Goal: Information Seeking & Learning: Compare options

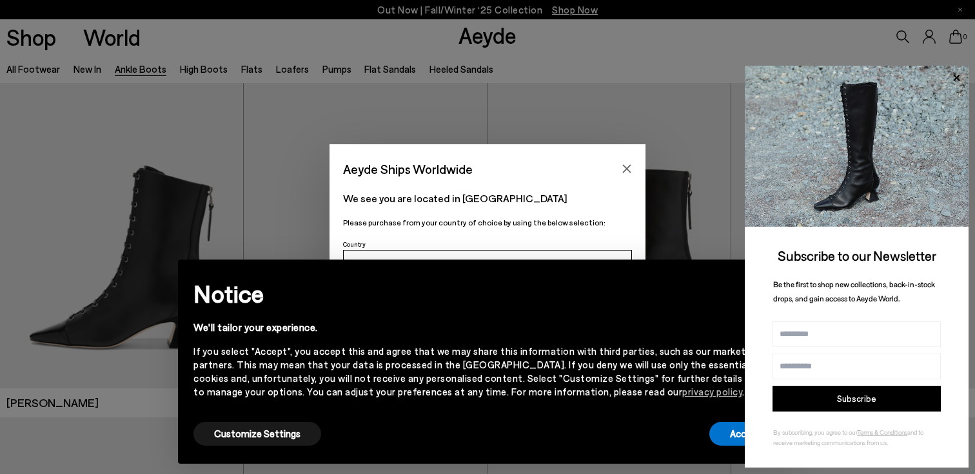
click at [561, 214] on div "We see you are located in Spain Please purchase from your country of choice by …" at bounding box center [487, 208] width 316 height 56
click at [721, 441] on button "Accept" at bounding box center [745, 434] width 72 height 24
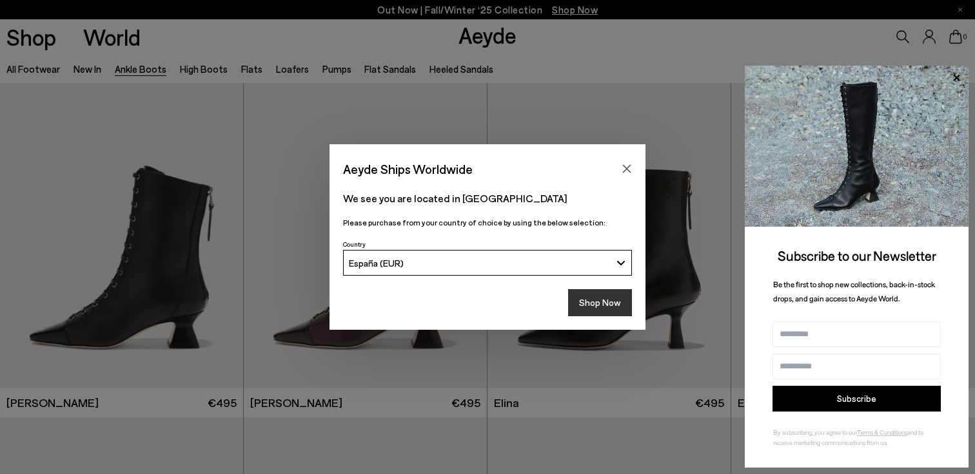
click at [588, 302] on button "Shop Now" at bounding box center [600, 302] width 64 height 27
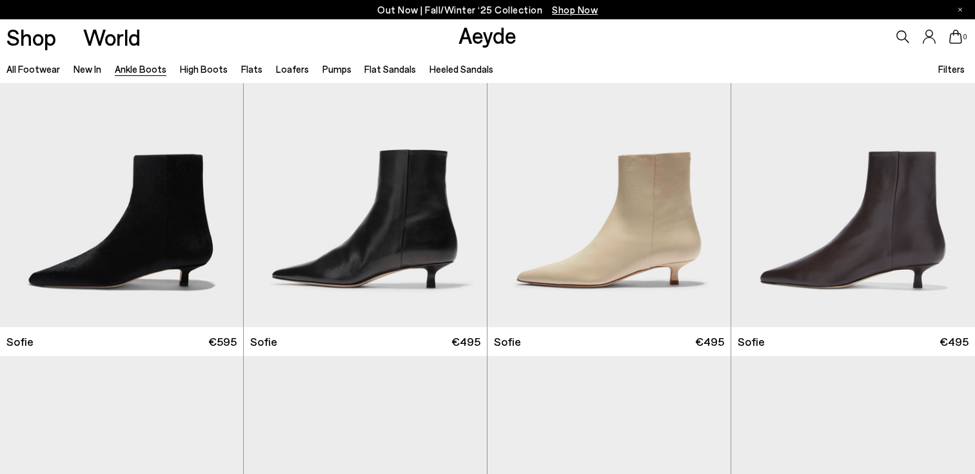
scroll to position [1208, 0]
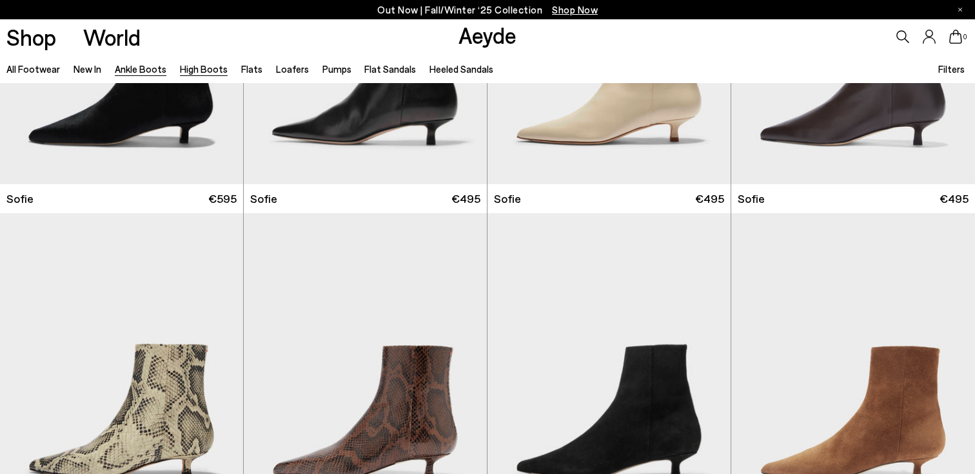
click at [194, 68] on link "High Boots" at bounding box center [204, 69] width 48 height 12
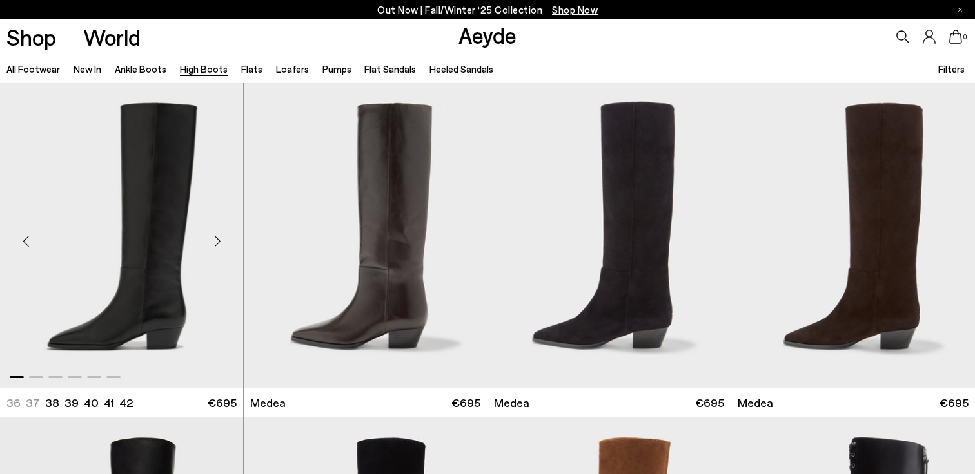
click at [218, 238] on div "Next slide" at bounding box center [217, 241] width 39 height 39
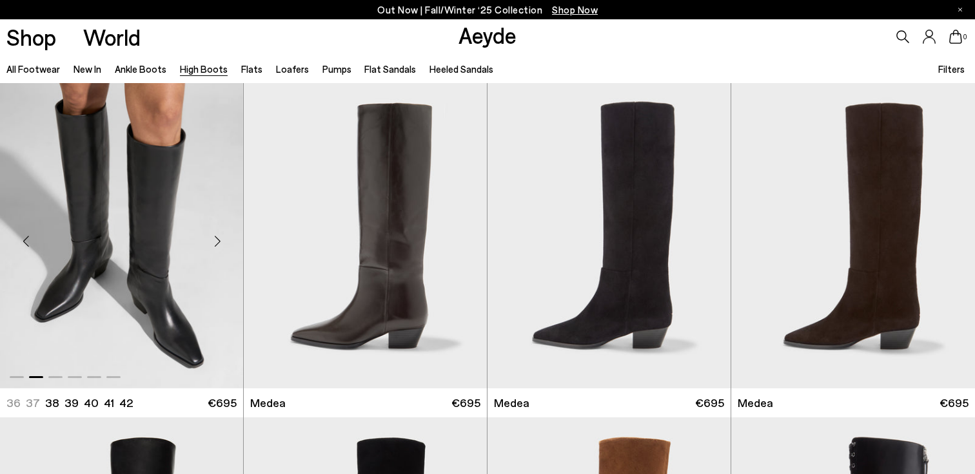
click at [217, 241] on div "Next slide" at bounding box center [217, 241] width 39 height 39
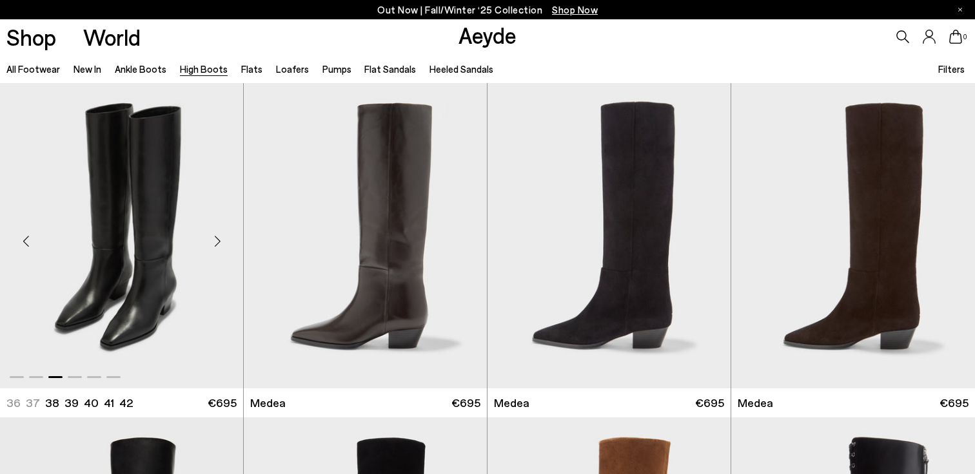
click at [217, 241] on div "Next slide" at bounding box center [217, 241] width 39 height 39
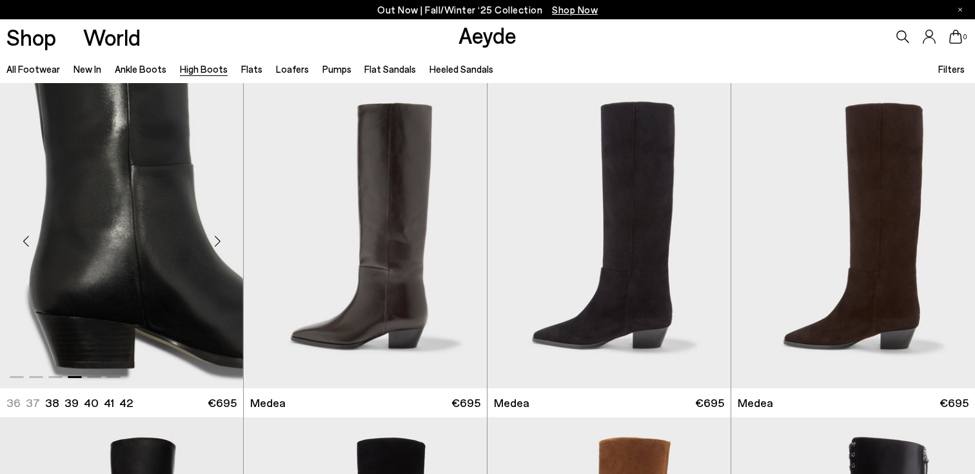
click at [220, 242] on div "Next slide" at bounding box center [217, 241] width 39 height 39
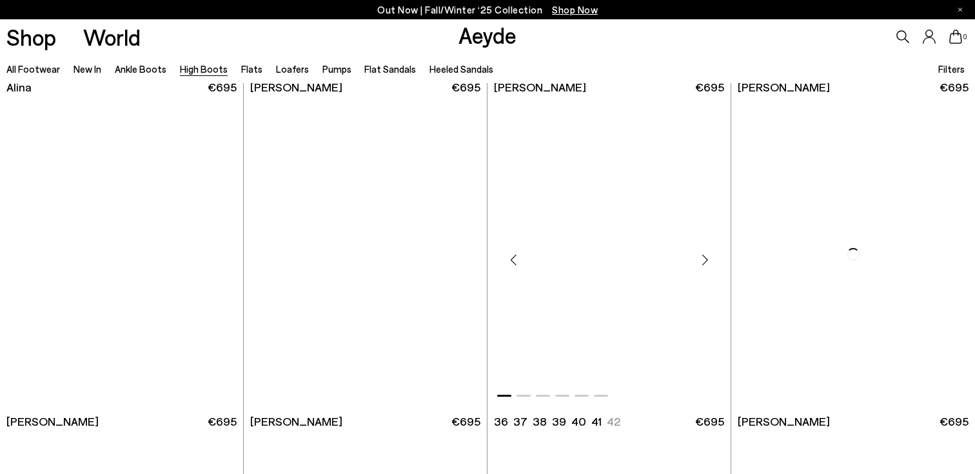
scroll to position [2322, 0]
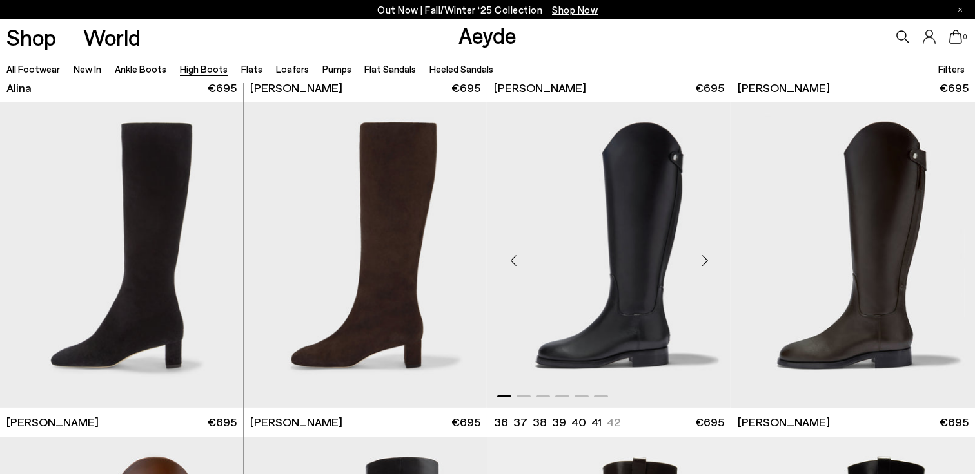
click at [702, 262] on div "Next slide" at bounding box center [704, 260] width 39 height 39
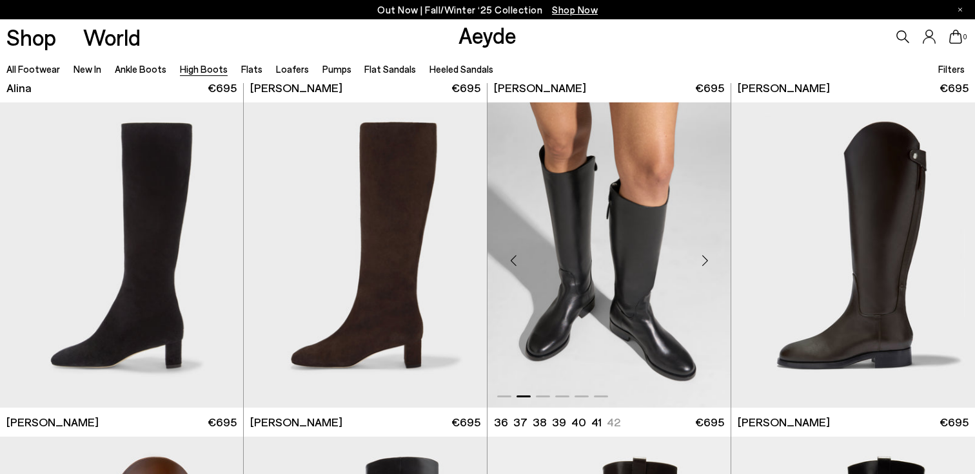
click at [705, 261] on div "Next slide" at bounding box center [704, 260] width 39 height 39
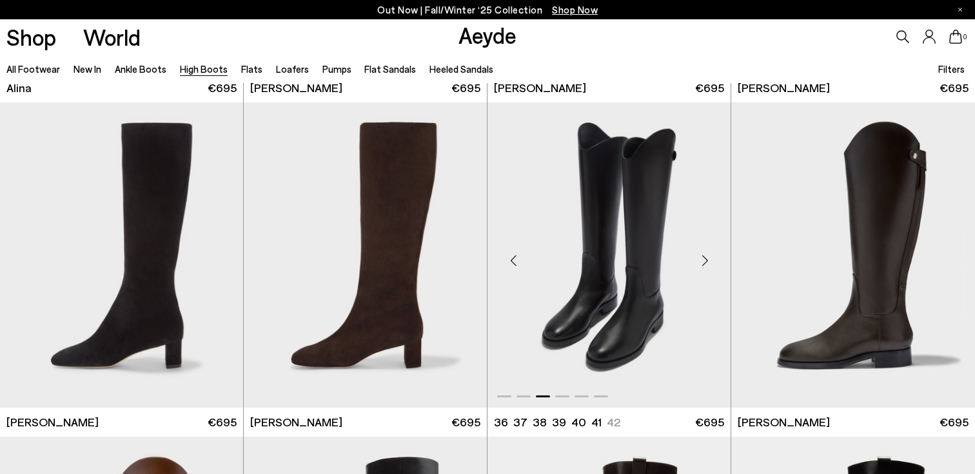
click at [706, 261] on div "Next slide" at bounding box center [704, 260] width 39 height 39
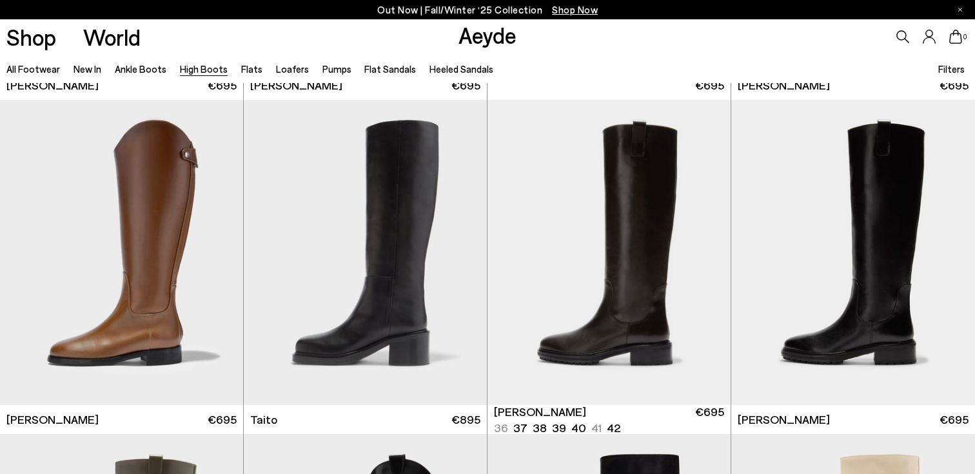
scroll to position [2660, 0]
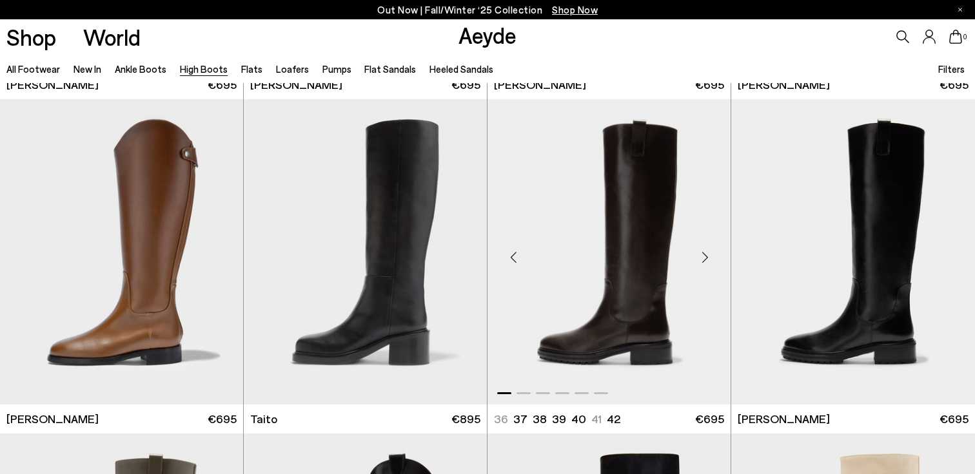
click at [709, 257] on div "Next slide" at bounding box center [704, 257] width 39 height 39
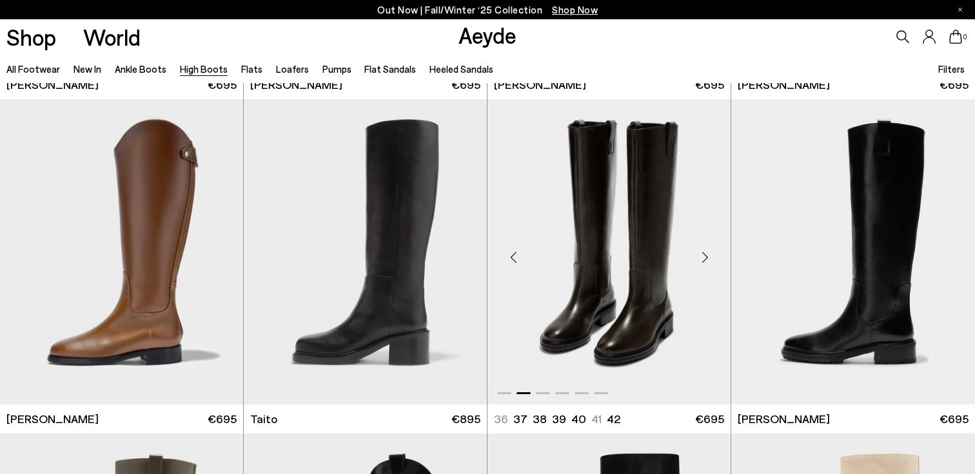
click at [709, 257] on div "Next slide" at bounding box center [704, 257] width 39 height 39
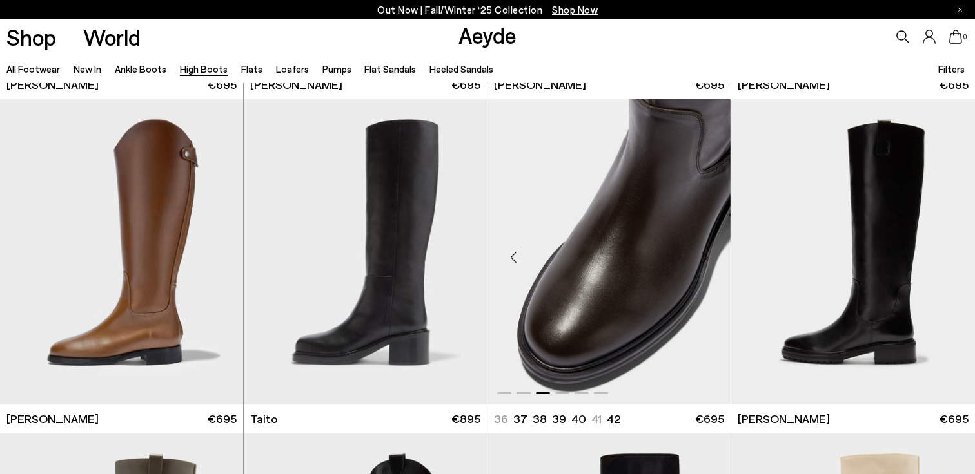
click at [709, 258] on div "Next slide" at bounding box center [704, 257] width 39 height 39
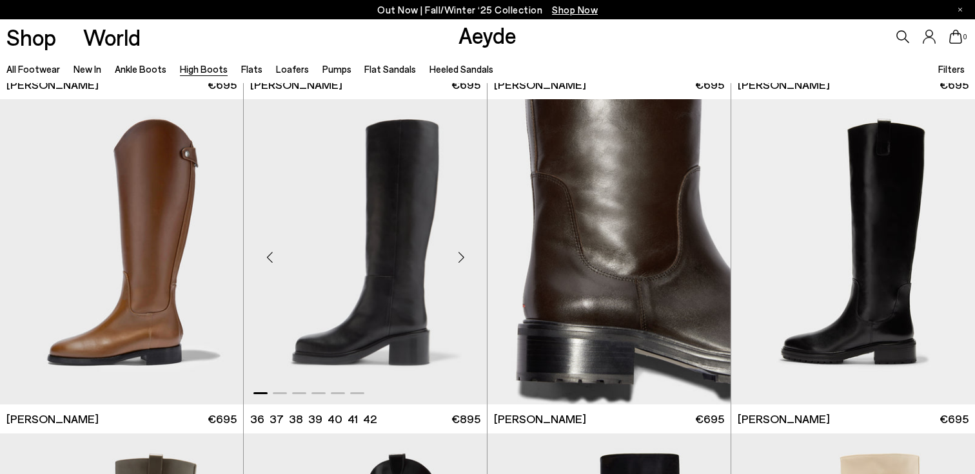
click at [463, 260] on div "Next slide" at bounding box center [460, 257] width 39 height 39
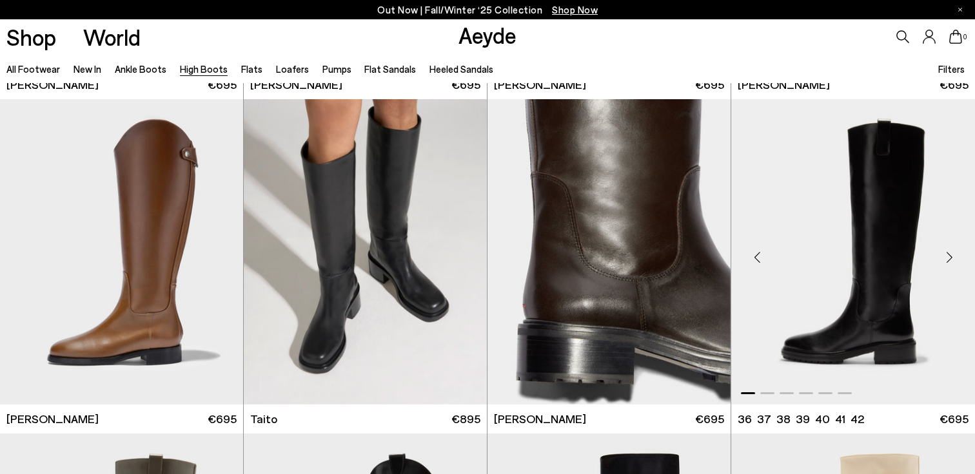
click at [950, 258] on div "Next slide" at bounding box center [948, 257] width 39 height 39
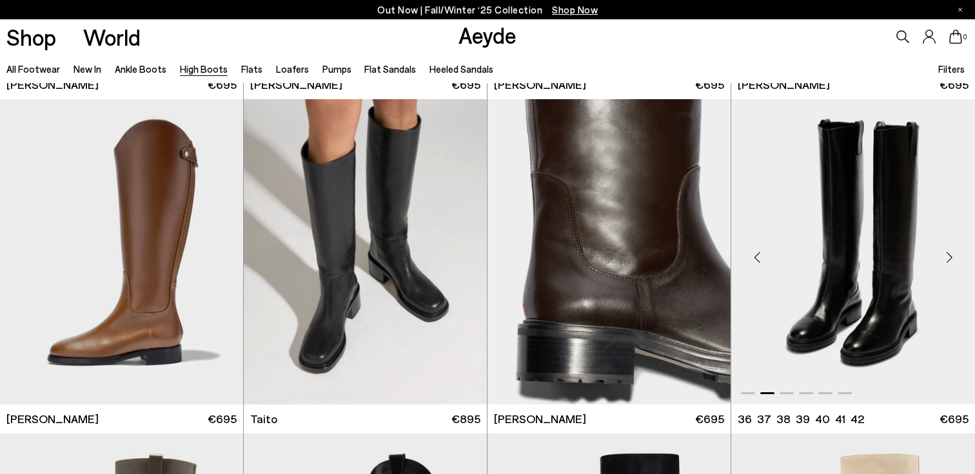
click at [950, 256] on div "Next slide" at bounding box center [948, 257] width 39 height 39
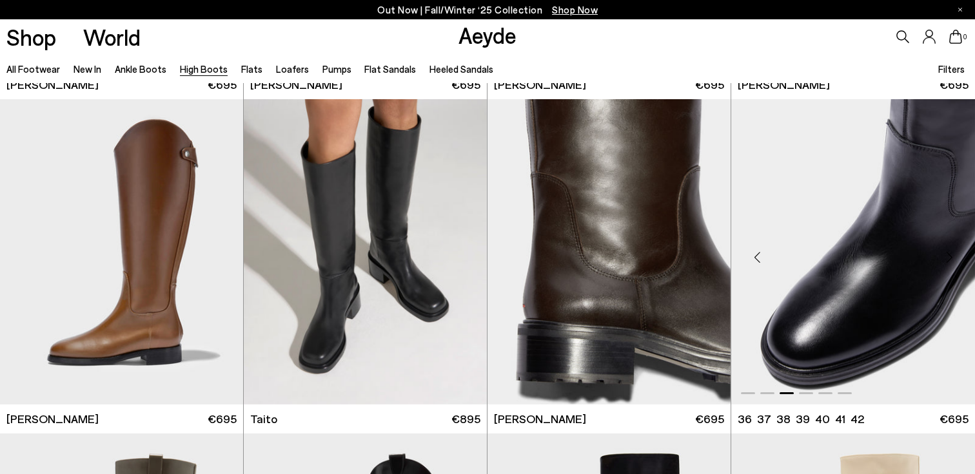
click at [950, 256] on div "Next slide" at bounding box center [948, 257] width 39 height 39
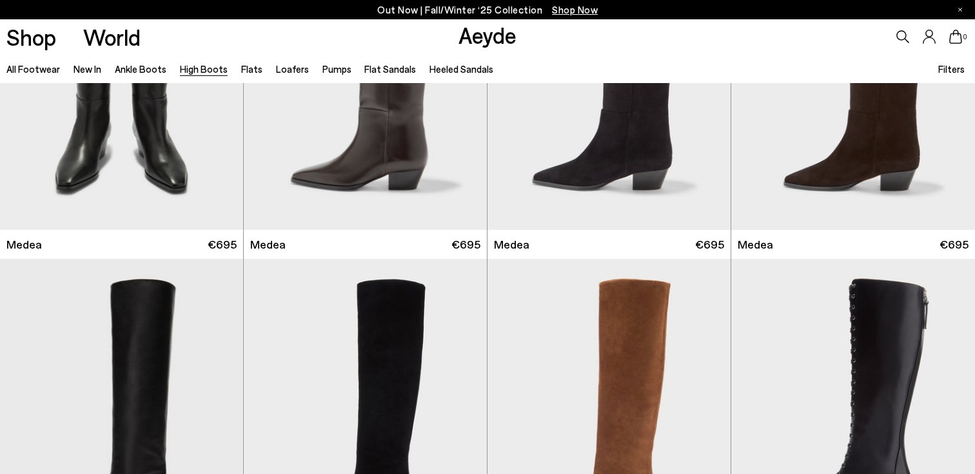
scroll to position [0, 0]
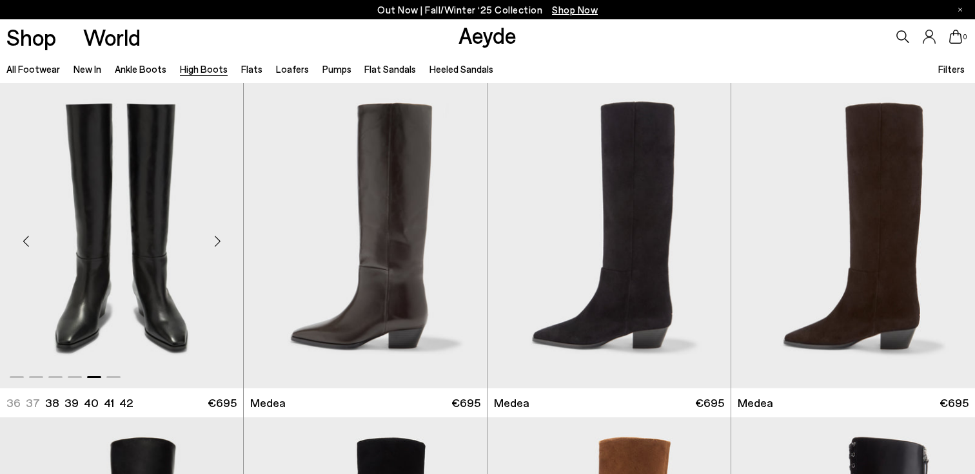
click at [216, 242] on div "Next slide" at bounding box center [217, 241] width 39 height 39
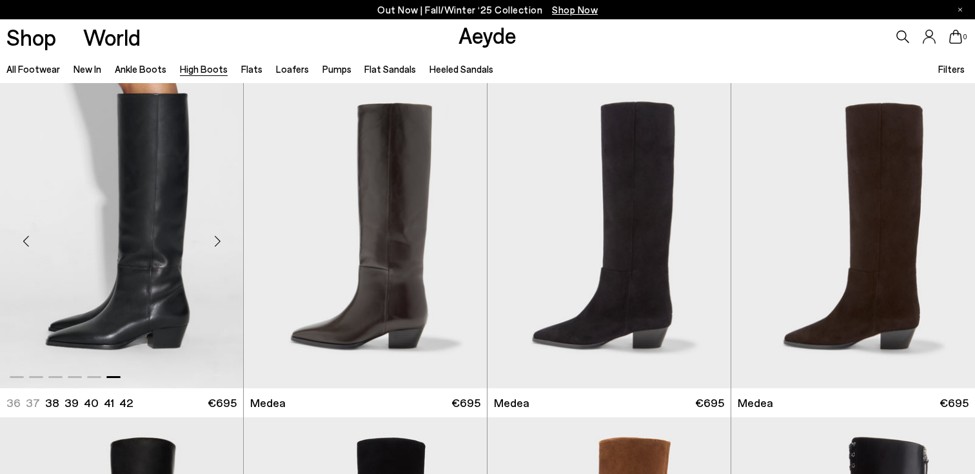
click at [216, 242] on div "Next slide" at bounding box center [217, 241] width 39 height 39
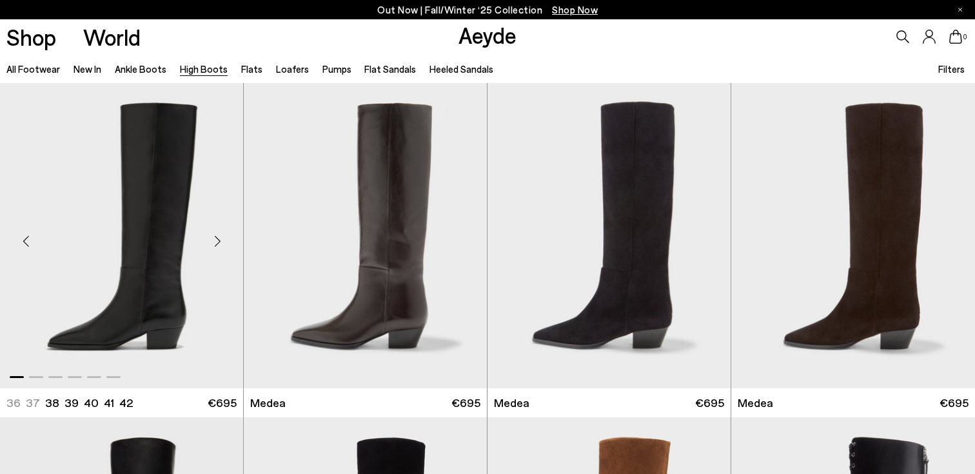
click at [216, 242] on div "Next slide" at bounding box center [217, 241] width 39 height 39
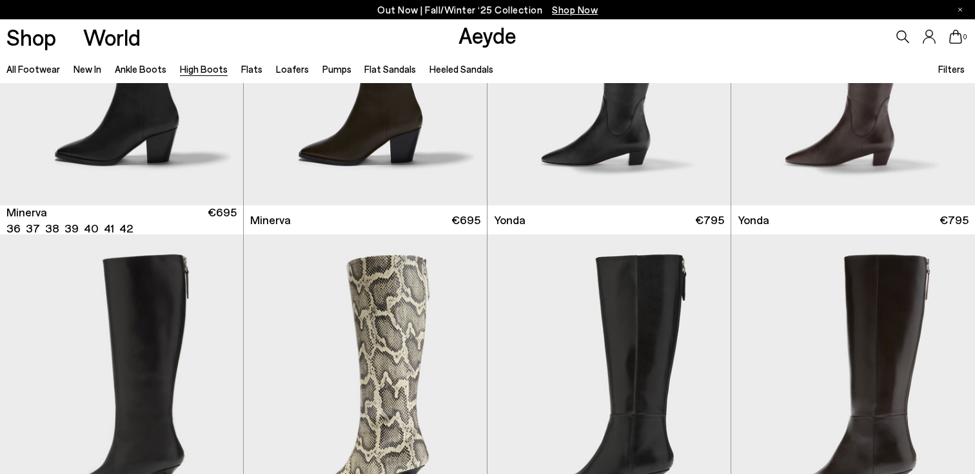
scroll to position [853, 0]
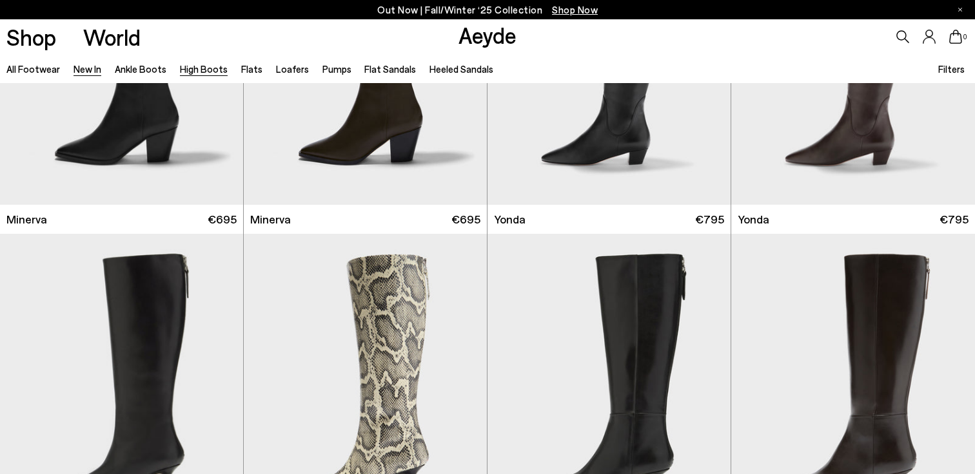
click at [90, 70] on link "New In" at bounding box center [87, 69] width 28 height 12
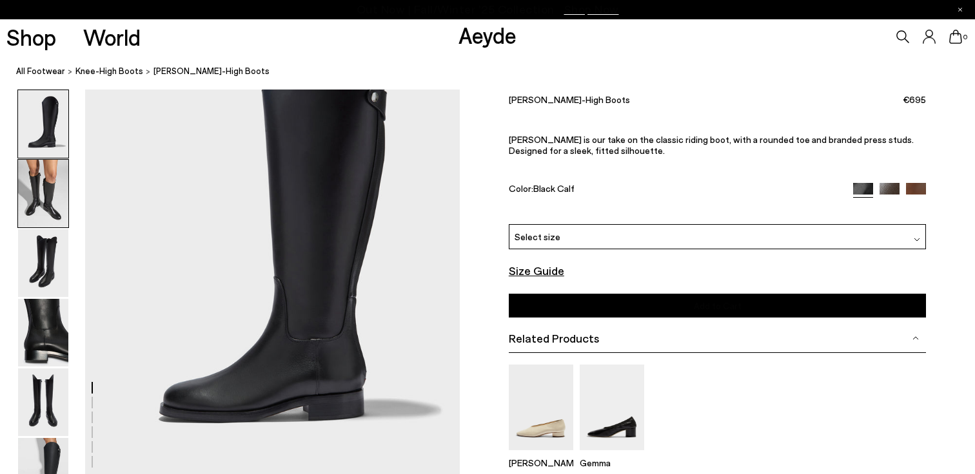
click at [52, 197] on img at bounding box center [43, 194] width 50 height 68
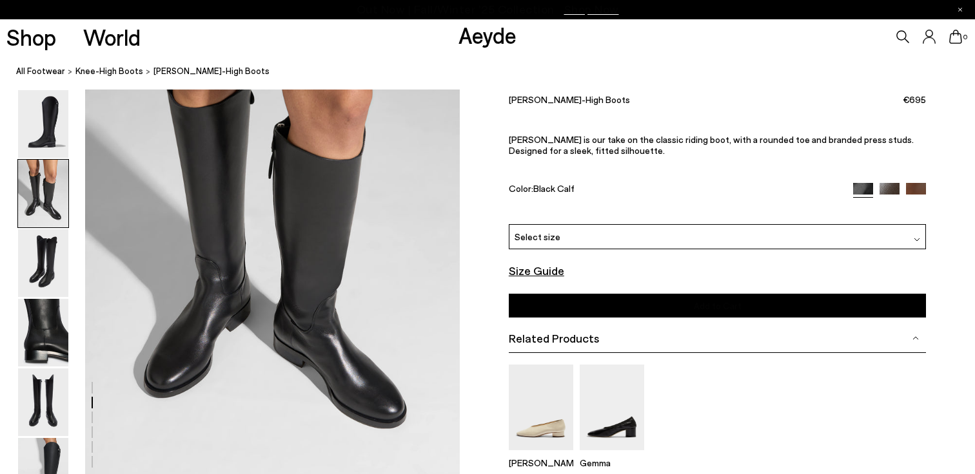
scroll to position [610, 0]
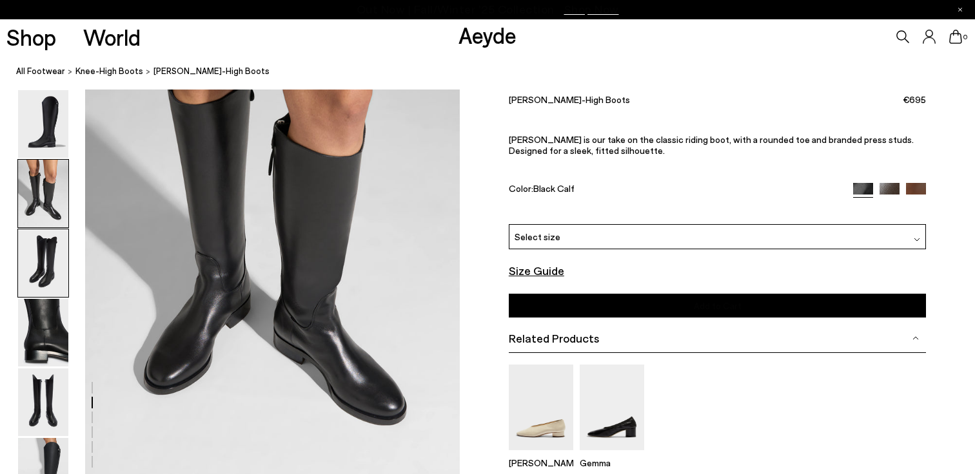
click at [18, 244] on img at bounding box center [43, 263] width 50 height 68
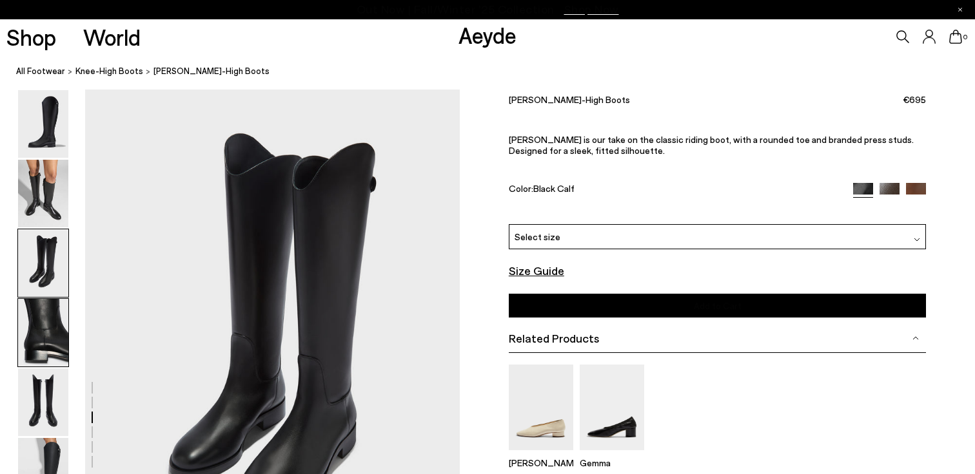
click at [41, 341] on img at bounding box center [43, 333] width 50 height 68
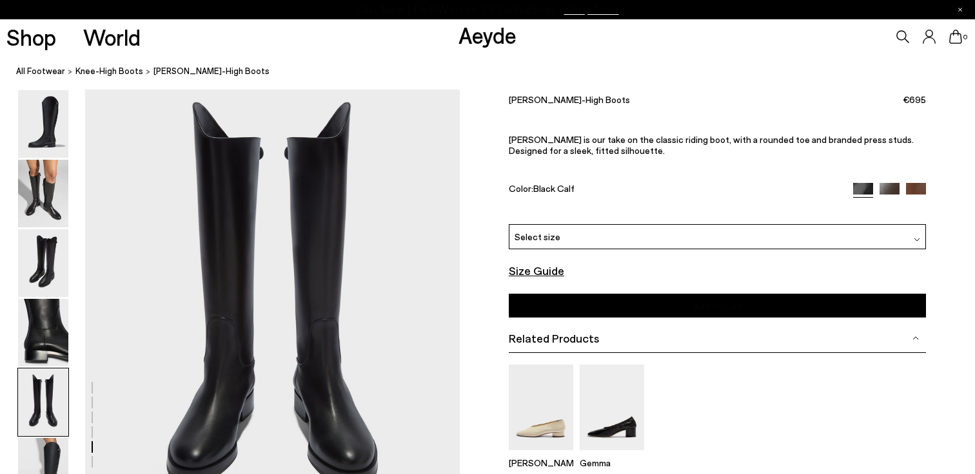
scroll to position [2034, 0]
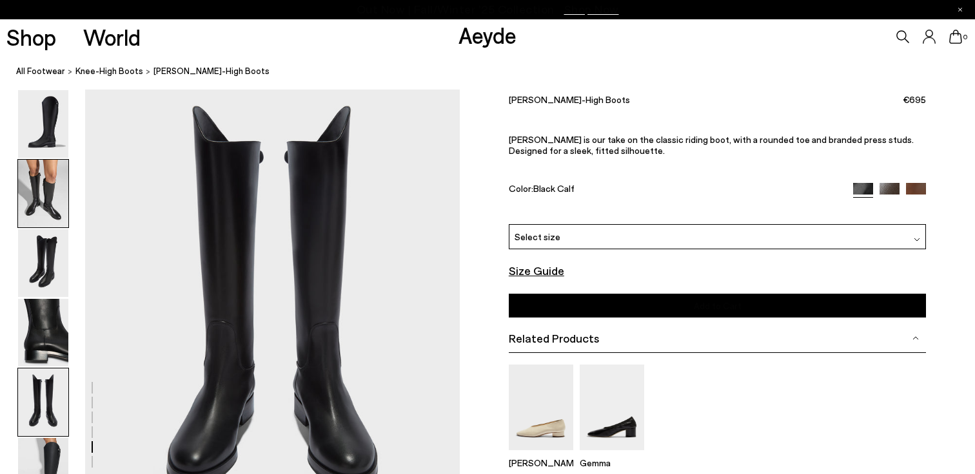
click at [43, 171] on img at bounding box center [43, 194] width 50 height 68
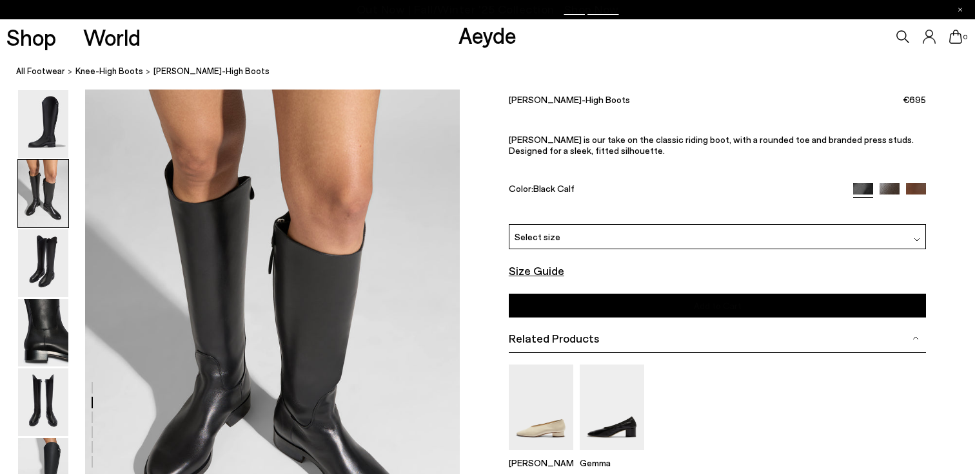
scroll to position [503, 0]
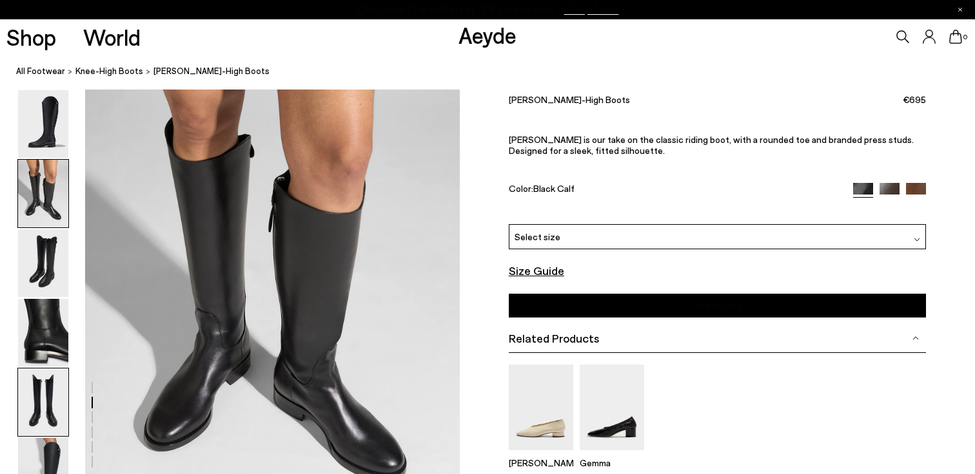
click at [29, 402] on img at bounding box center [43, 403] width 50 height 68
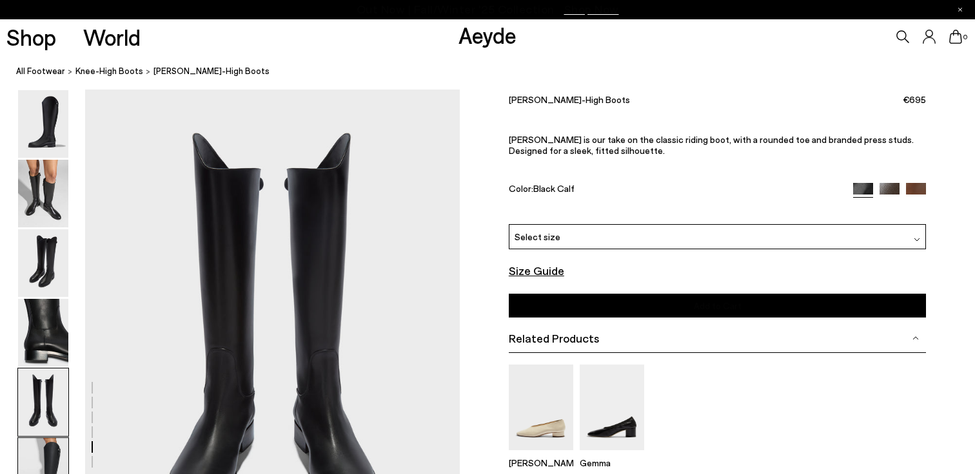
click at [46, 453] on img at bounding box center [43, 472] width 50 height 68
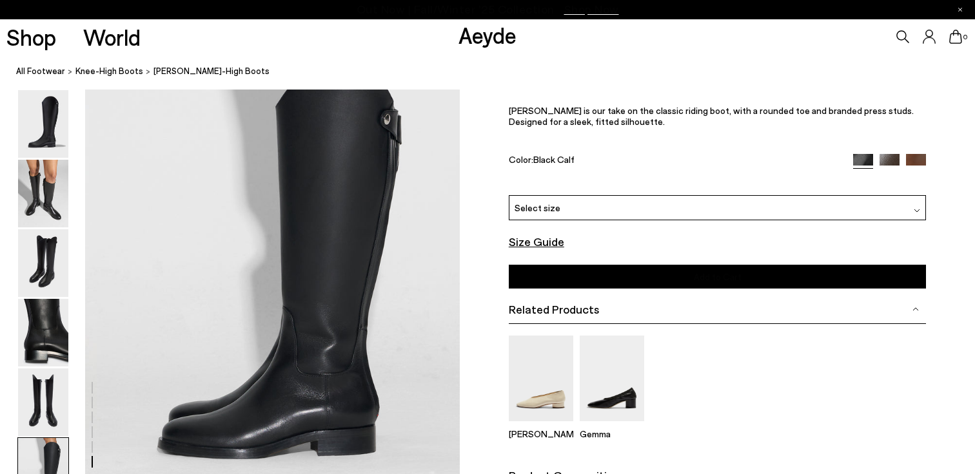
scroll to position [2559, 0]
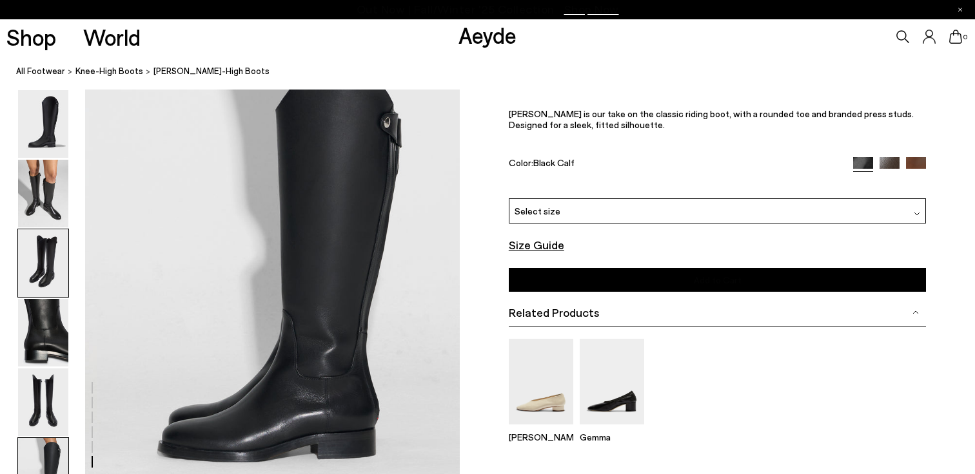
click at [34, 268] on img at bounding box center [43, 263] width 50 height 68
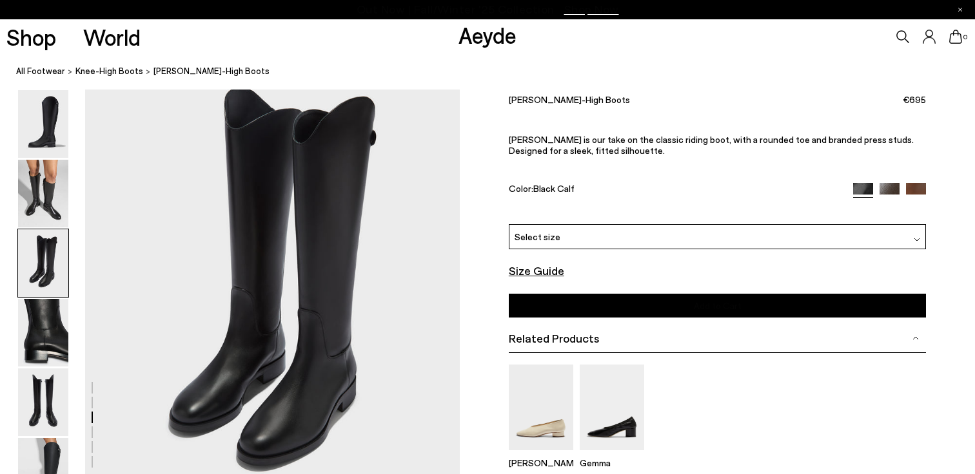
scroll to position [1045, 0]
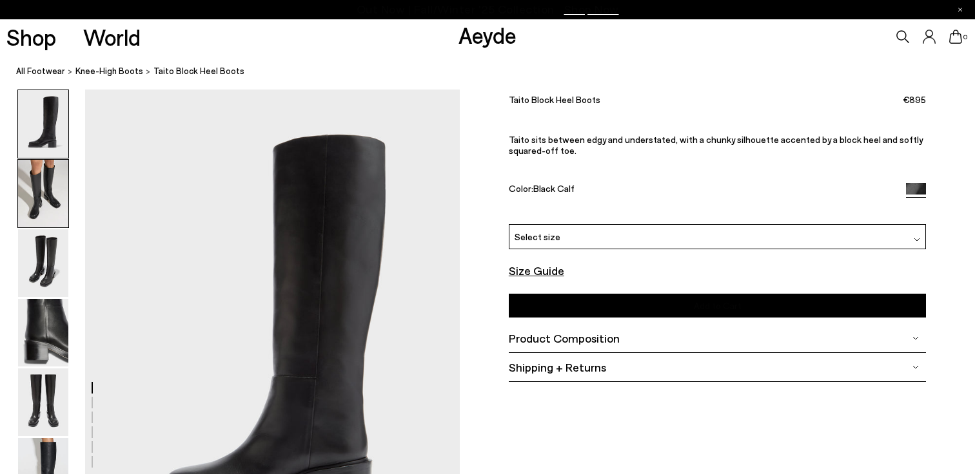
click at [28, 191] on img at bounding box center [43, 194] width 50 height 68
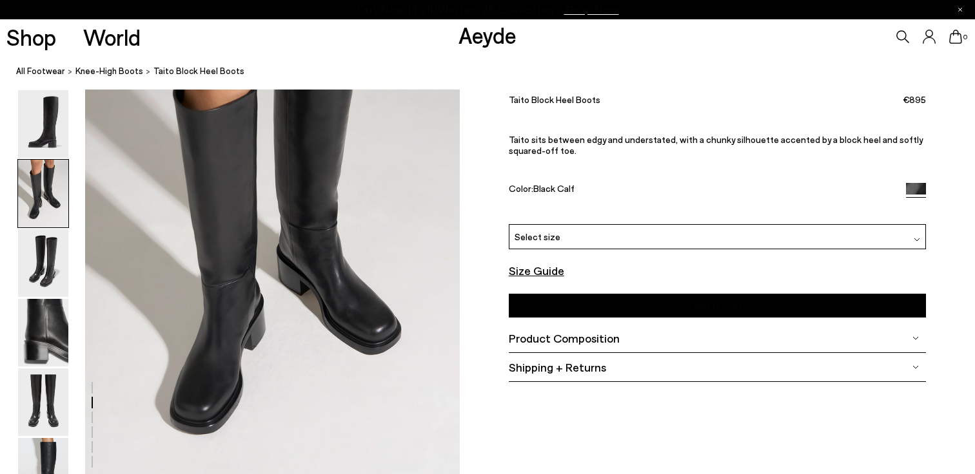
scroll to position [595, 0]
click at [46, 254] on img at bounding box center [43, 263] width 50 height 68
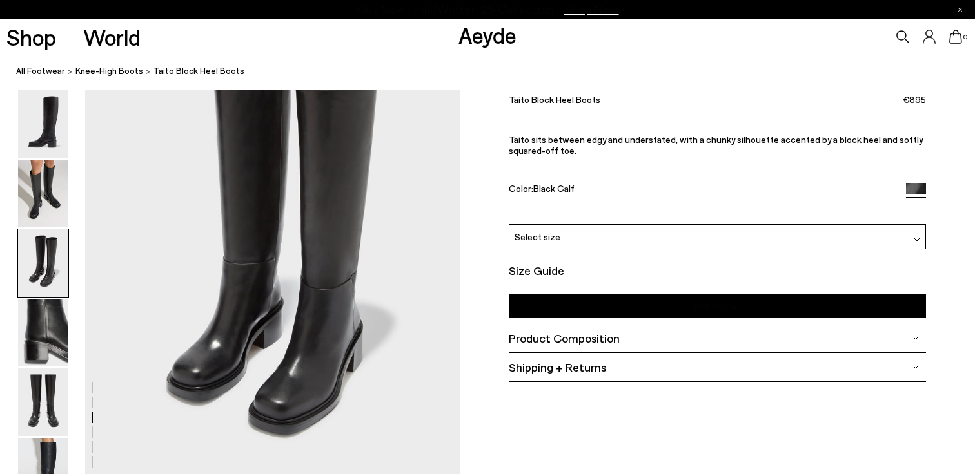
scroll to position [1083, 0]
click at [35, 336] on img at bounding box center [43, 333] width 50 height 68
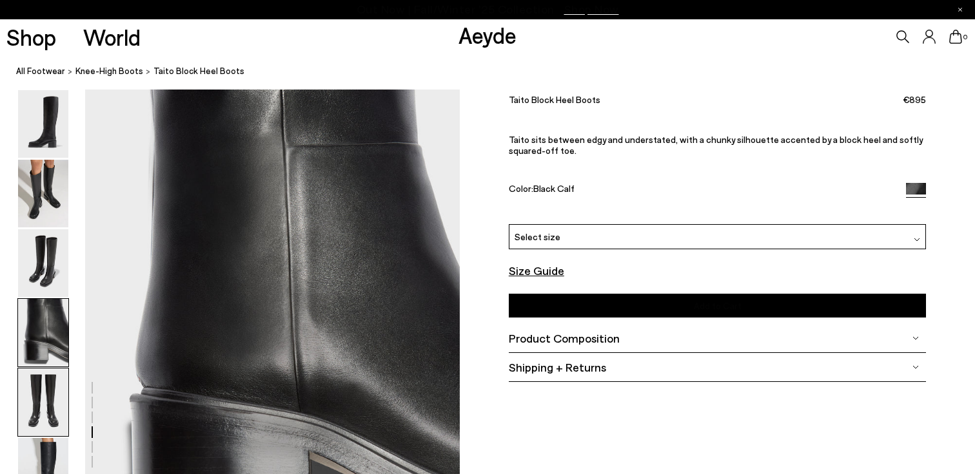
click at [34, 412] on img at bounding box center [43, 403] width 50 height 68
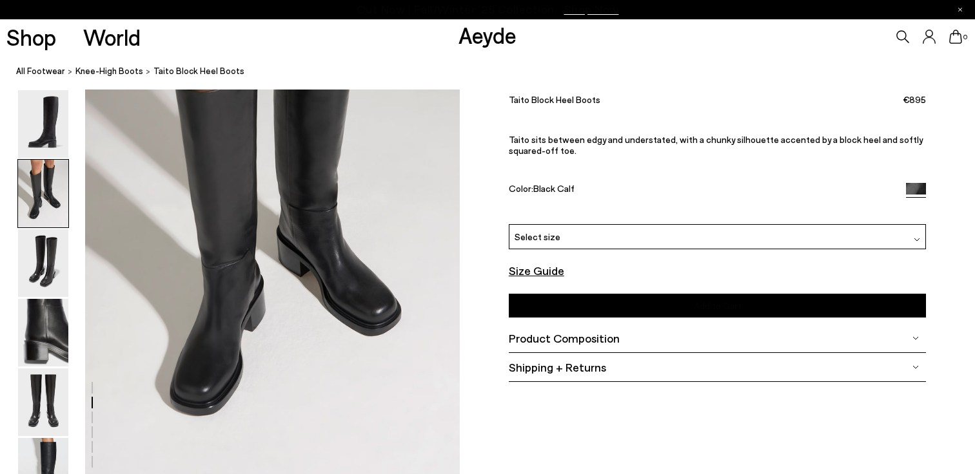
scroll to position [900, 0]
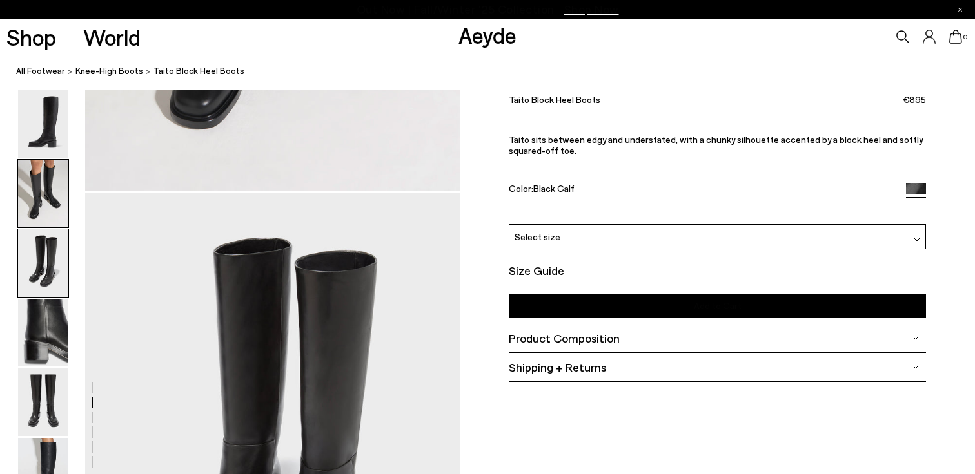
click at [54, 270] on img at bounding box center [43, 263] width 50 height 68
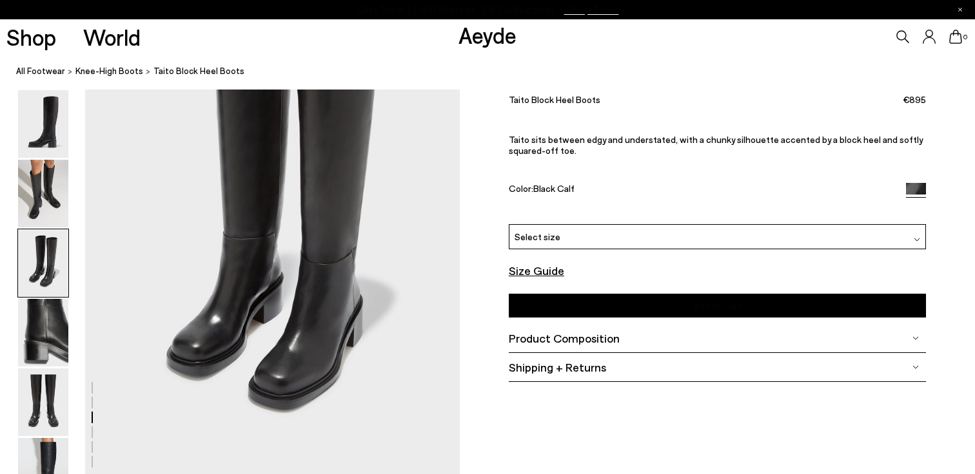
scroll to position [1108, 0]
click at [40, 395] on img at bounding box center [43, 403] width 50 height 68
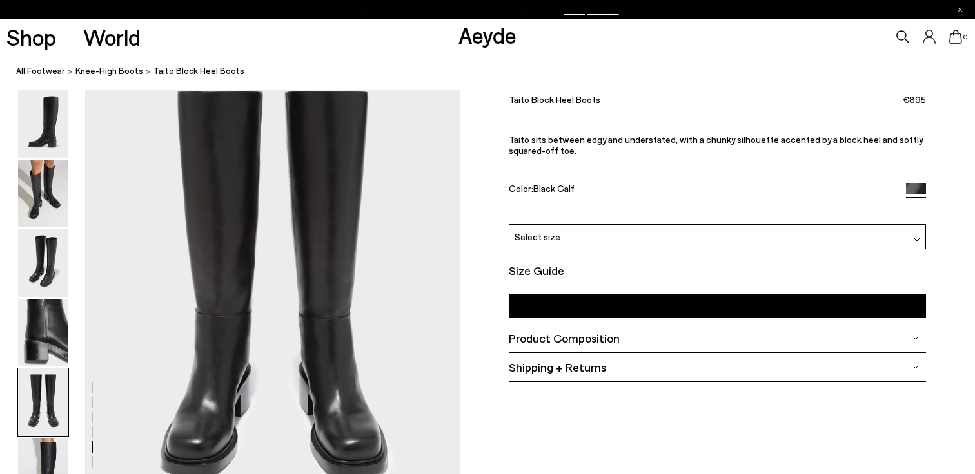
scroll to position [2050, 0]
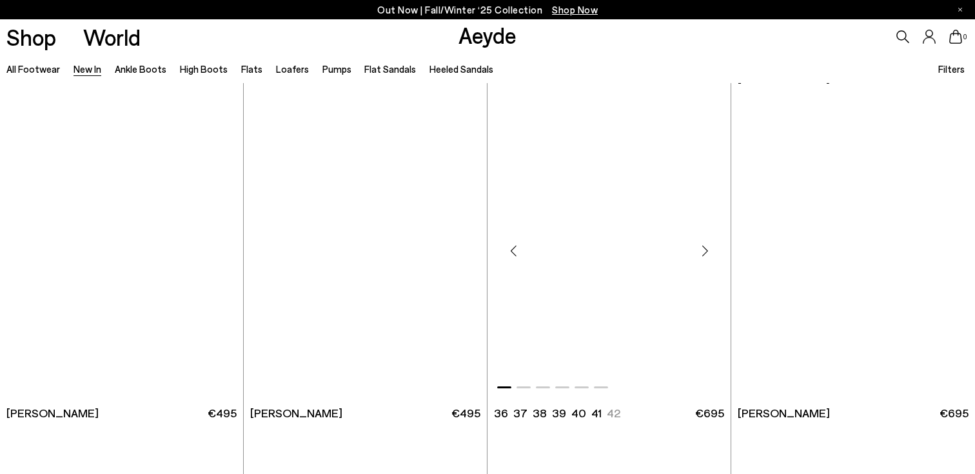
scroll to position [5674, 0]
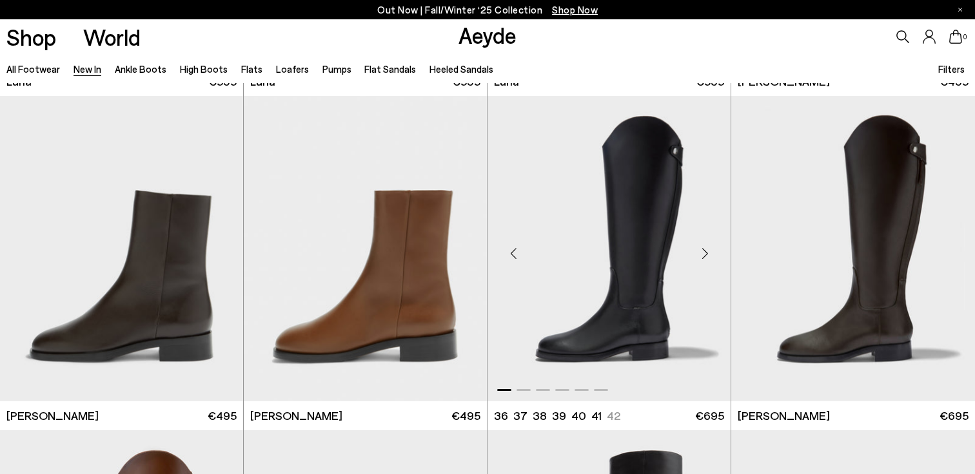
click at [704, 257] on div "Next slide" at bounding box center [704, 254] width 39 height 39
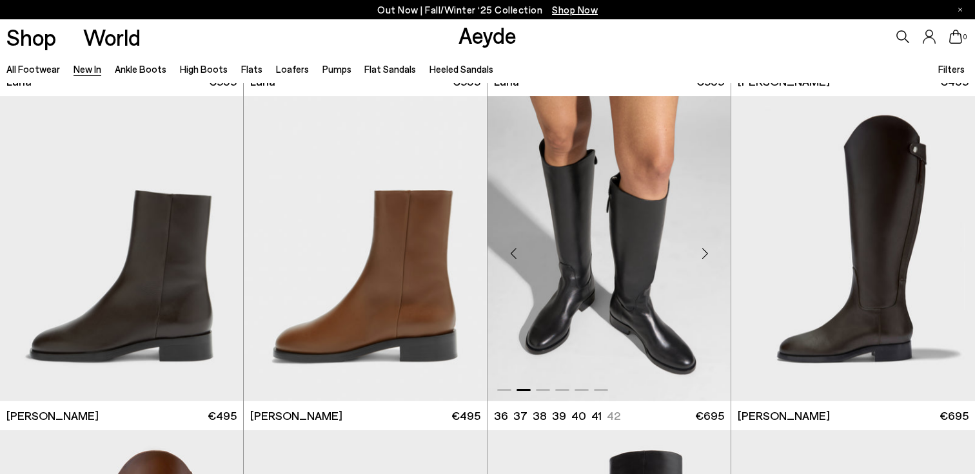
click at [704, 256] on div "Next slide" at bounding box center [704, 254] width 39 height 39
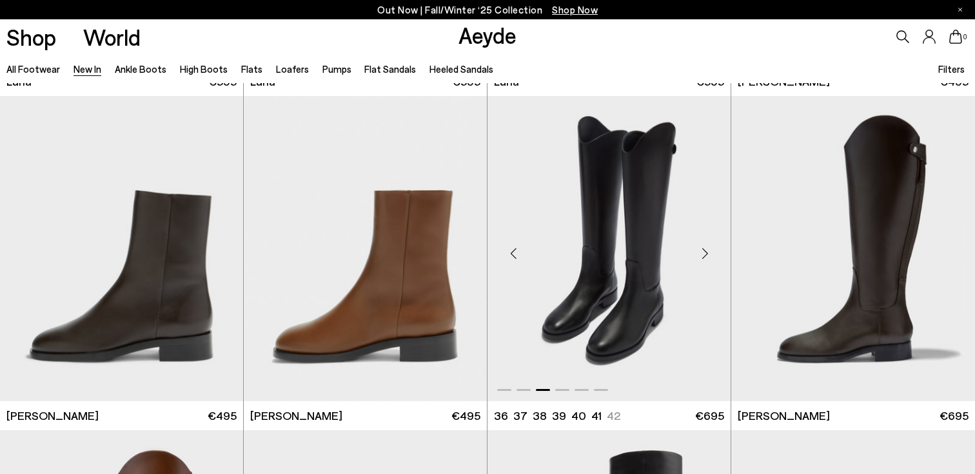
click at [705, 256] on div "Next slide" at bounding box center [704, 254] width 39 height 39
